Goal: Task Accomplishment & Management: Complete application form

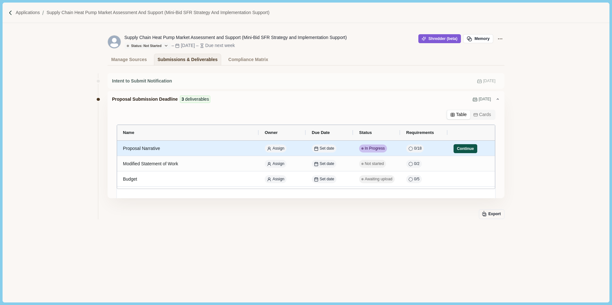
click at [464, 149] on button "Continue" at bounding box center [466, 148] width 24 height 9
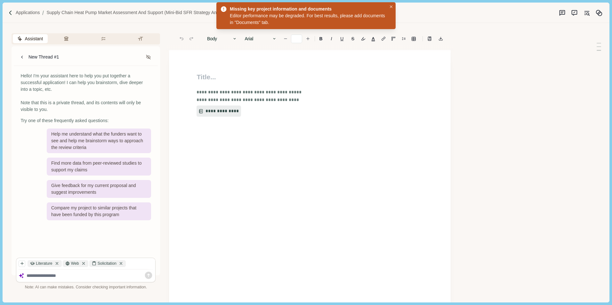
type input "**"
click at [391, 7] on icon "Close" at bounding box center [391, 6] width 3 height 3
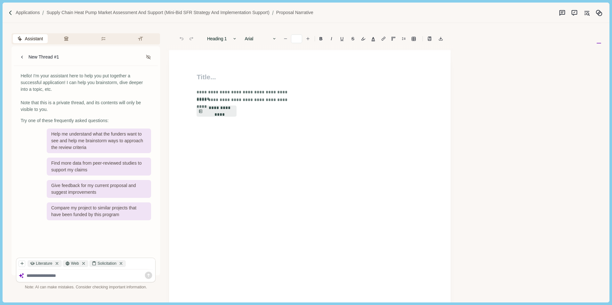
click at [486, 73] on div "Assistant Review Criteria Requirements Formatting New Thread #1 Hello! I'm your…" at bounding box center [296, 163] width 586 height 280
click at [24, 13] on p "Applications" at bounding box center [28, 12] width 24 height 7
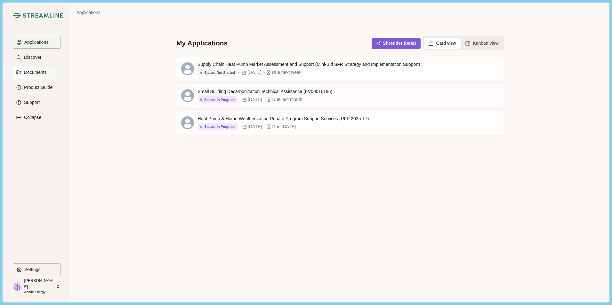
click at [28, 73] on p "Documents" at bounding box center [34, 72] width 25 height 5
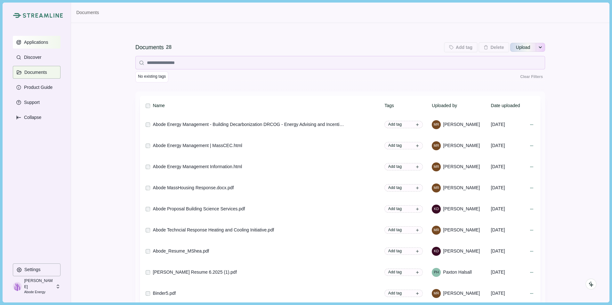
click at [40, 42] on p "Applications" at bounding box center [35, 42] width 27 height 5
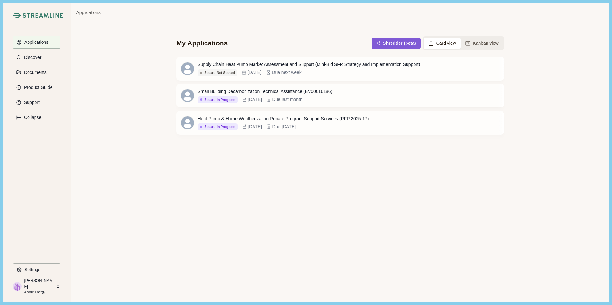
click at [442, 44] on button "Card view" at bounding box center [442, 43] width 37 height 11
click at [443, 43] on button "Card view" at bounding box center [442, 43] width 37 height 11
click at [392, 44] on button "Shredder (beta)" at bounding box center [396, 43] width 46 height 11
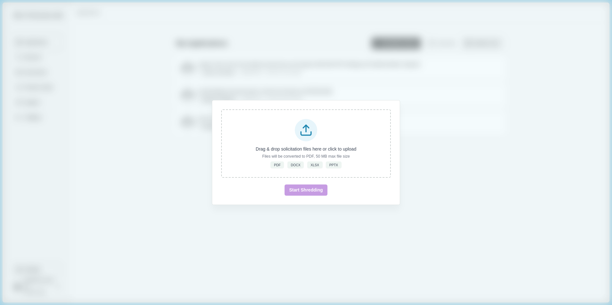
click at [482, 45] on div "Drag & drop solicitation files here or click to upload Files will be converted …" at bounding box center [306, 152] width 612 height 305
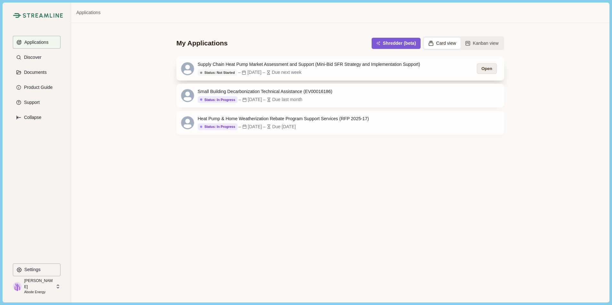
click at [486, 68] on button "Open" at bounding box center [487, 68] width 20 height 11
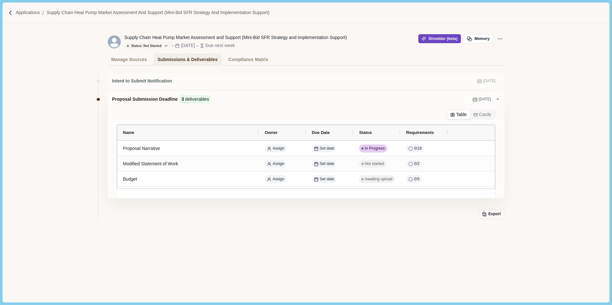
click at [443, 38] on button "Shredder (beta)" at bounding box center [440, 38] width 43 height 9
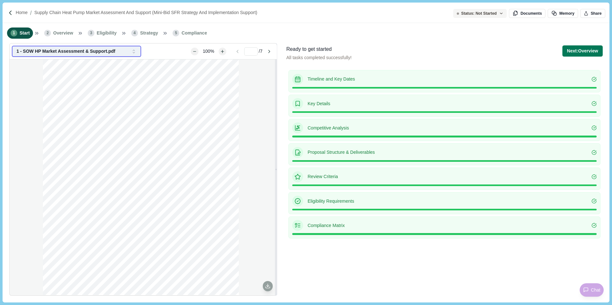
click at [136, 54] on icon "button" at bounding box center [134, 52] width 6 height 6
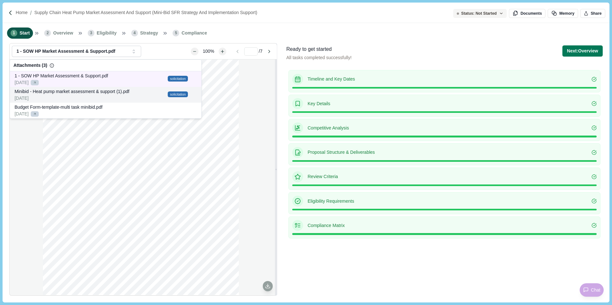
click at [115, 95] on div "9/3/2025" at bounding box center [89, 98] width 151 height 7
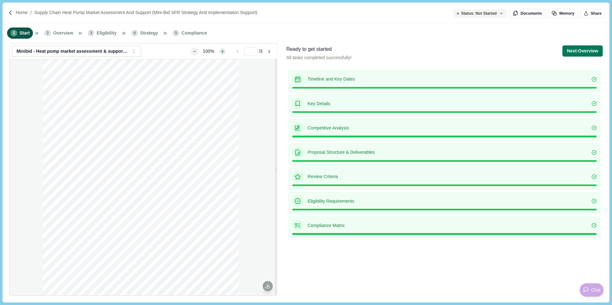
click at [221, 50] on icon "Zoom in" at bounding box center [223, 52] width 4 height 4
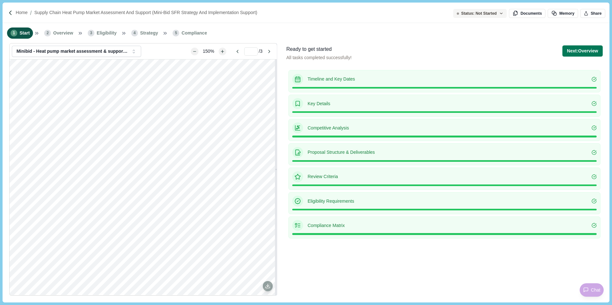
scroll to position [462, 0]
type input "*"
